Goal: Task Accomplishment & Management: Use online tool/utility

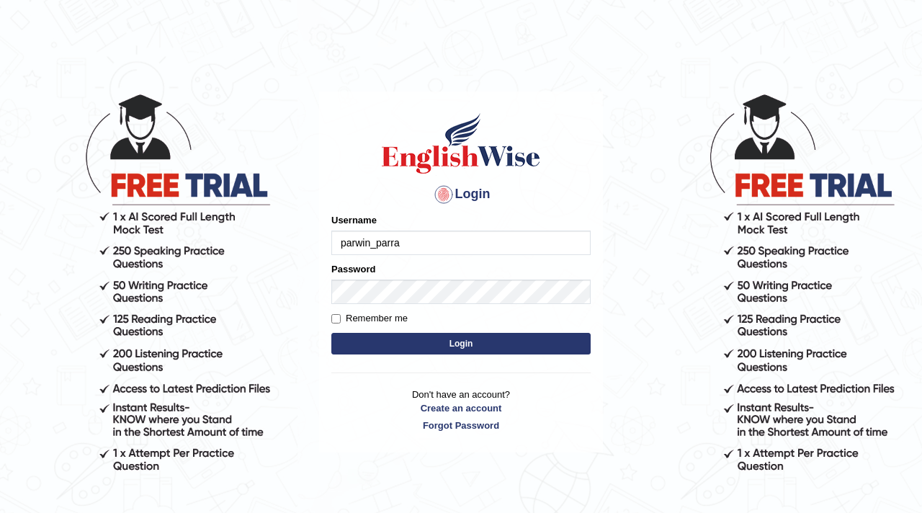
type input "parwin_parramatta"
click at [391, 342] on button "Login" at bounding box center [461, 344] width 259 height 22
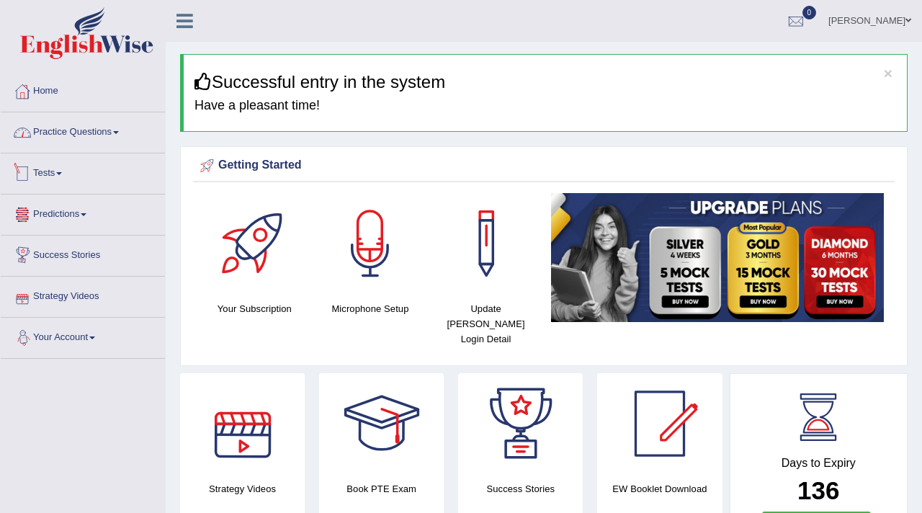
click at [122, 135] on link "Practice Questions" at bounding box center [83, 130] width 164 height 36
